Goal: Information Seeking & Learning: Learn about a topic

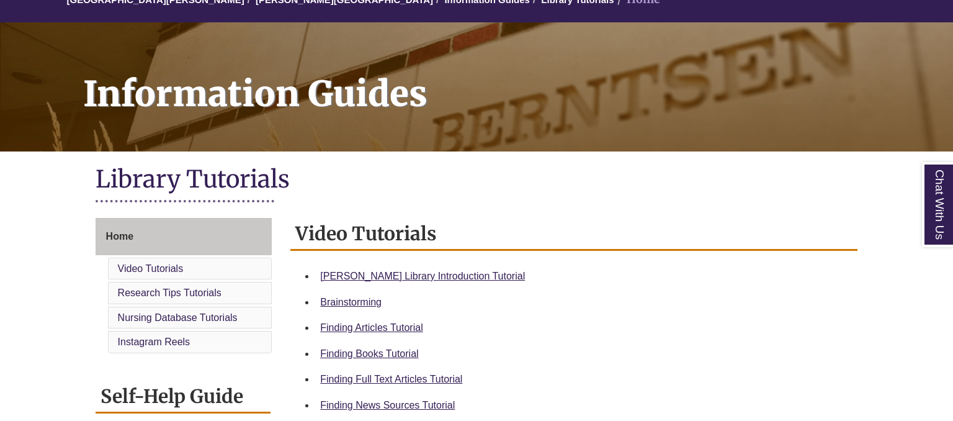
scroll to position [262, 0]
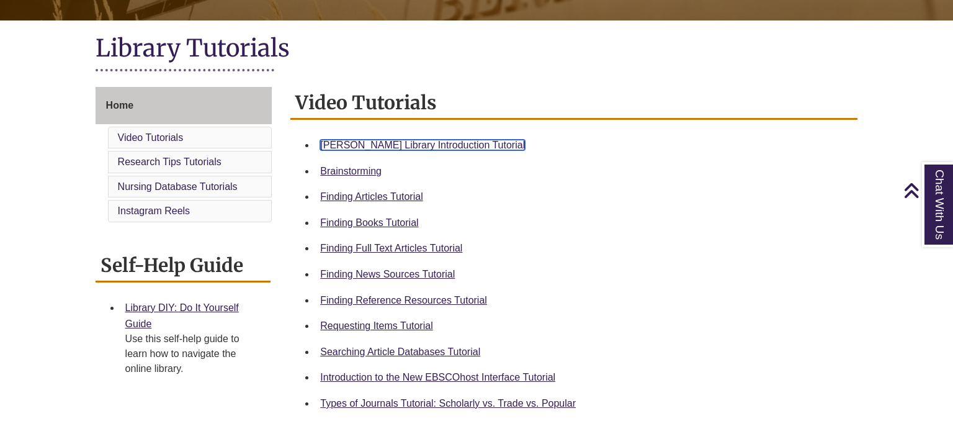
click at [375, 144] on link "Berntsen Library Introduction Tutorial" at bounding box center [422, 145] width 205 height 11
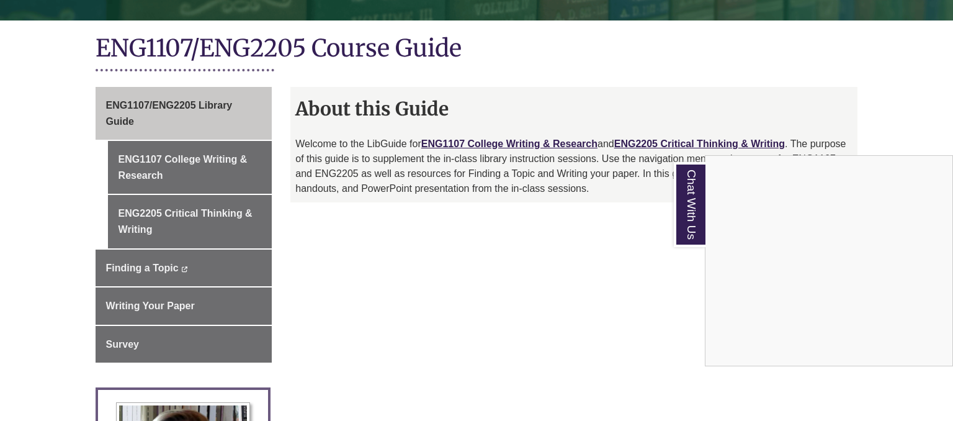
scroll to position [328, 0]
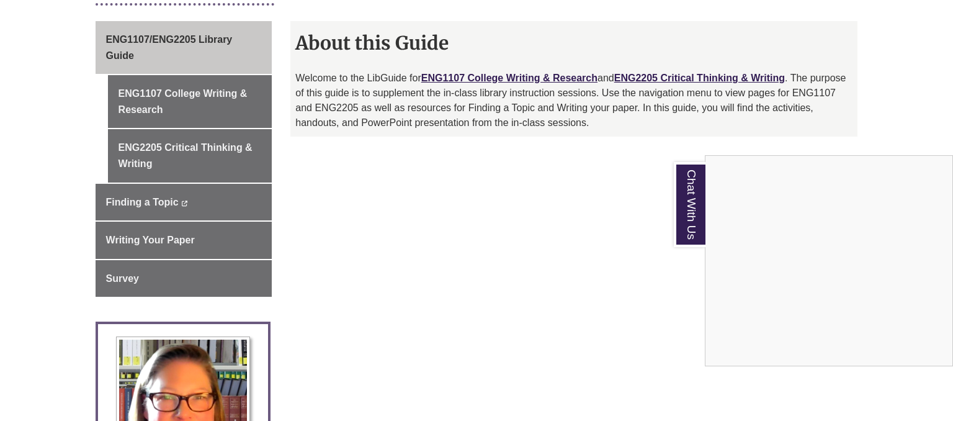
click at [514, 79] on div "Chat With Us" at bounding box center [476, 210] width 953 height 421
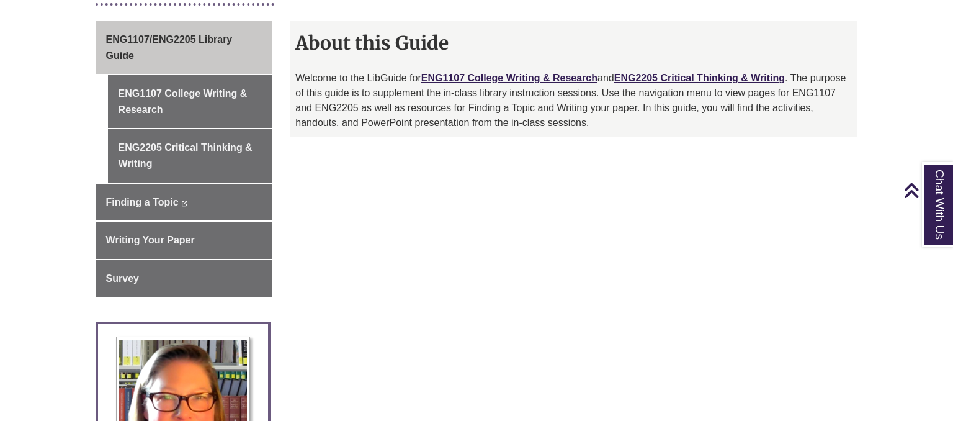
click at [465, 92] on p "Welcome to the LibGuide for ENG1107 College Writing & Research and ENG2205 Crit…" at bounding box center [573, 101] width 557 height 60
click at [462, 81] on link "ENG1107 College Writing & Research" at bounding box center [509, 78] width 176 height 11
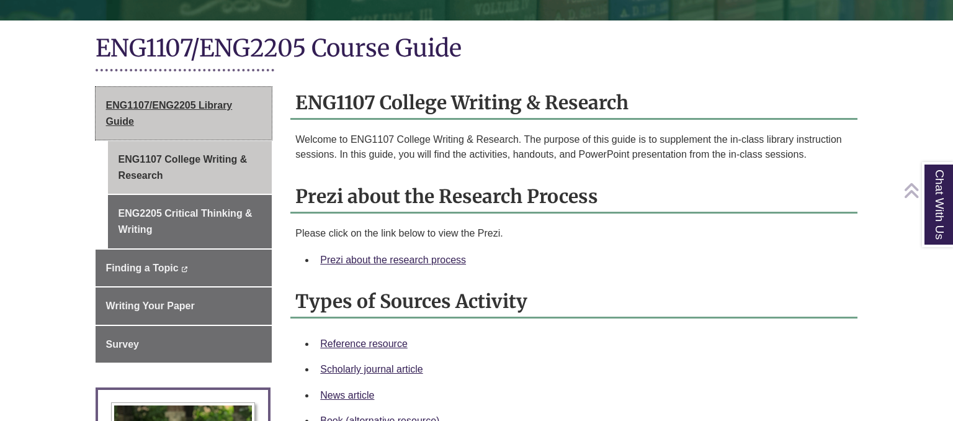
scroll to position [393, 0]
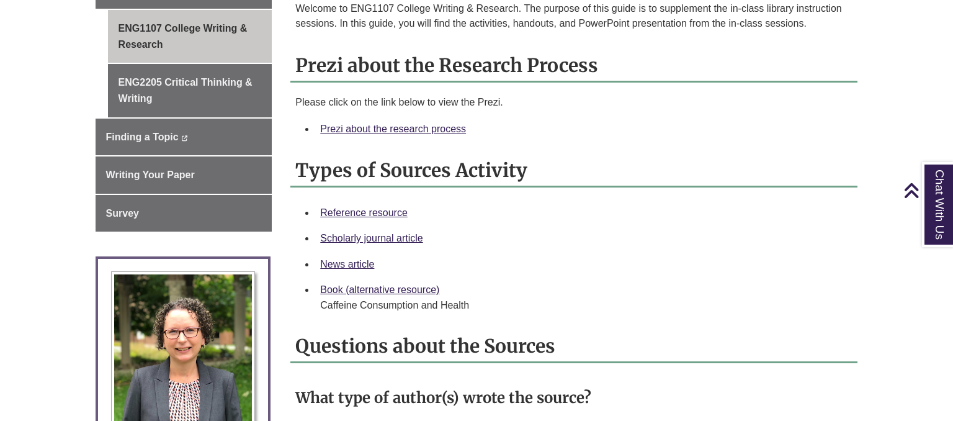
click at [373, 133] on div "Prezi about the research process" at bounding box center [583, 129] width 527 height 16
click at [369, 125] on link "Prezi about the research process" at bounding box center [393, 128] width 146 height 11
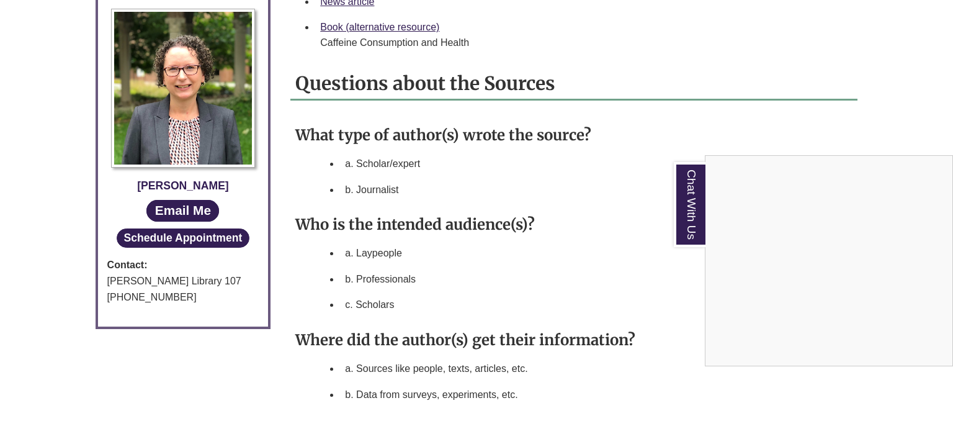
scroll to position [720, 0]
